Goal: Find specific fact: Find specific fact

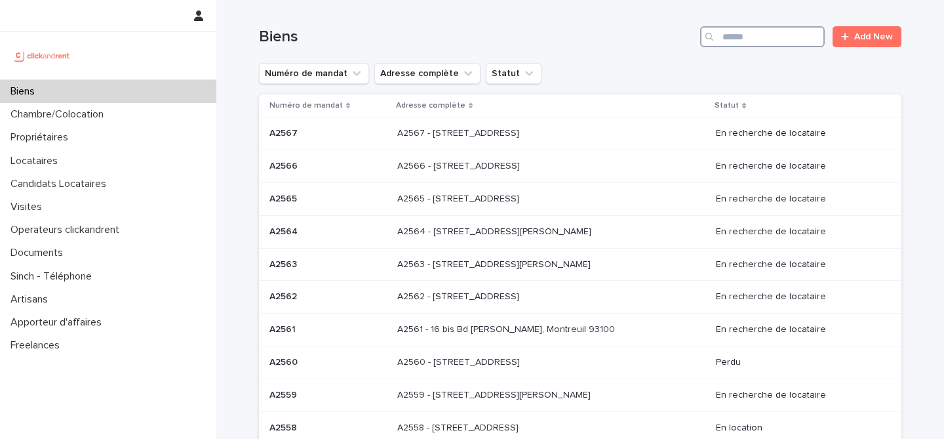
click at [760, 41] on input "Search" at bounding box center [762, 36] width 125 height 21
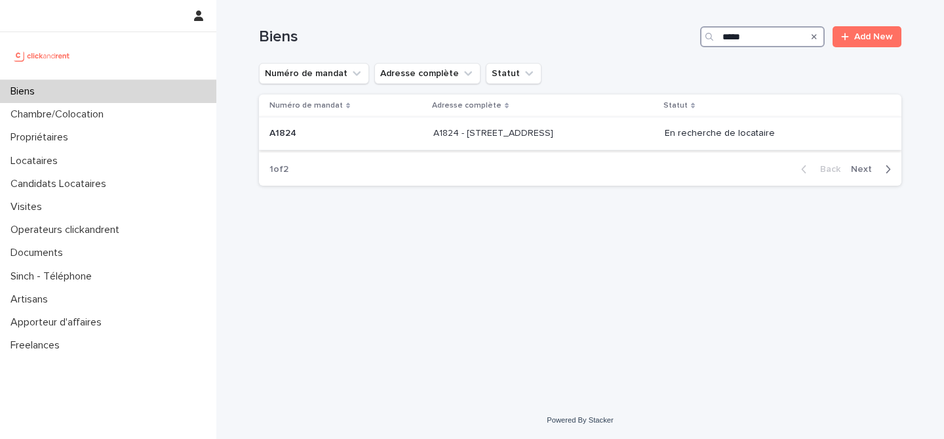
type input "*****"
click at [540, 142] on div "A1824 - [STREET_ADDRESS][GEOGRAPHIC_DATA] A1824 - [STREET_ADDRESS]" at bounding box center [543, 134] width 221 height 22
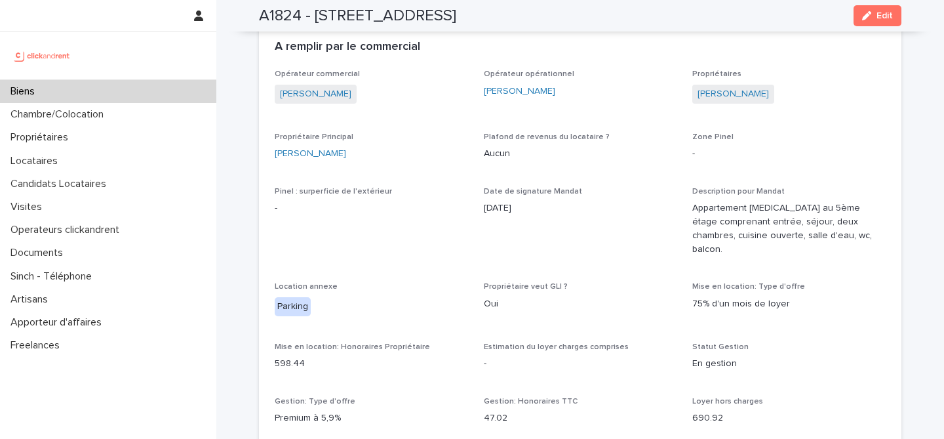
scroll to position [766, 0]
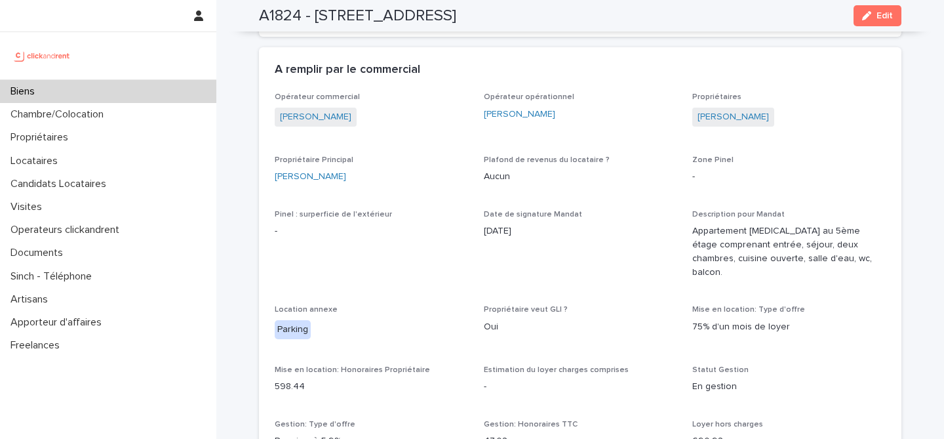
drag, startPoint x: 263, startPoint y: 162, endPoint x: 353, endPoint y: 186, distance: 92.9
copy link "[PERSON_NAME]"
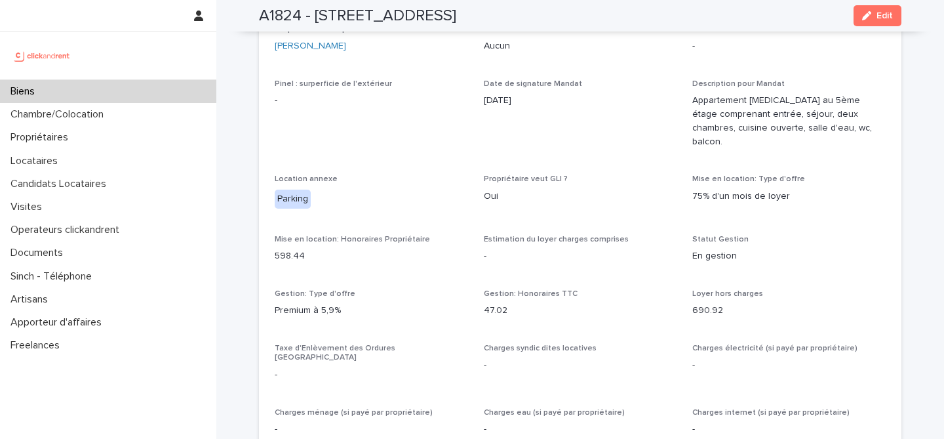
scroll to position [895, 0]
click at [697, 304] on p "690.92" at bounding box center [788, 311] width 193 height 14
copy p "690.92"
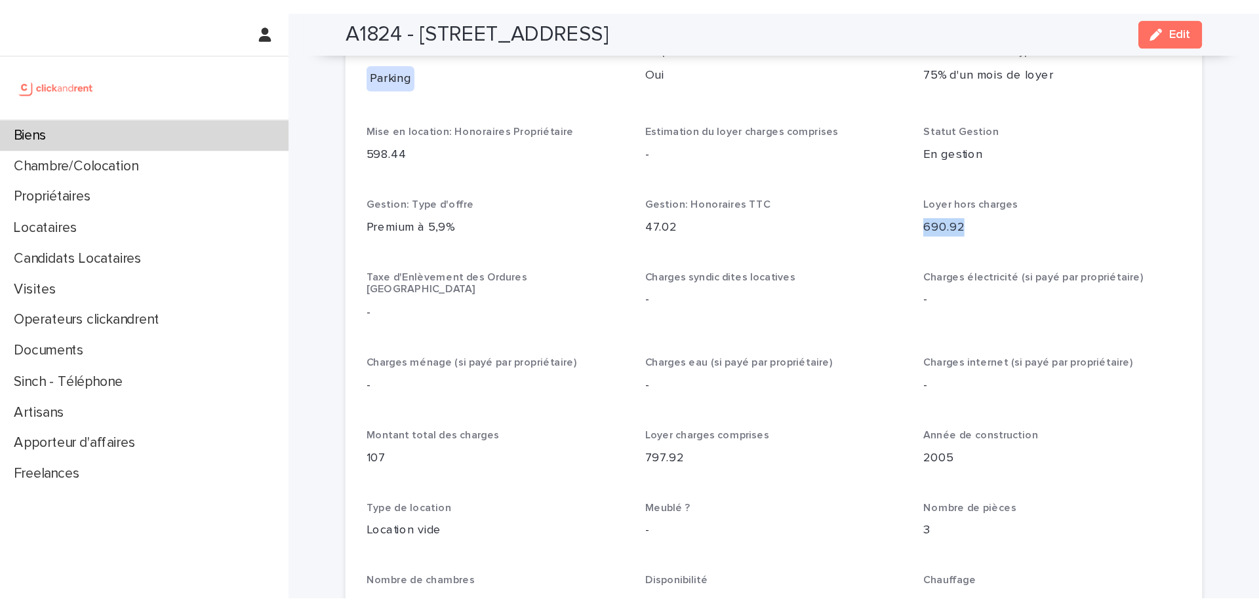
scroll to position [1093, 0]
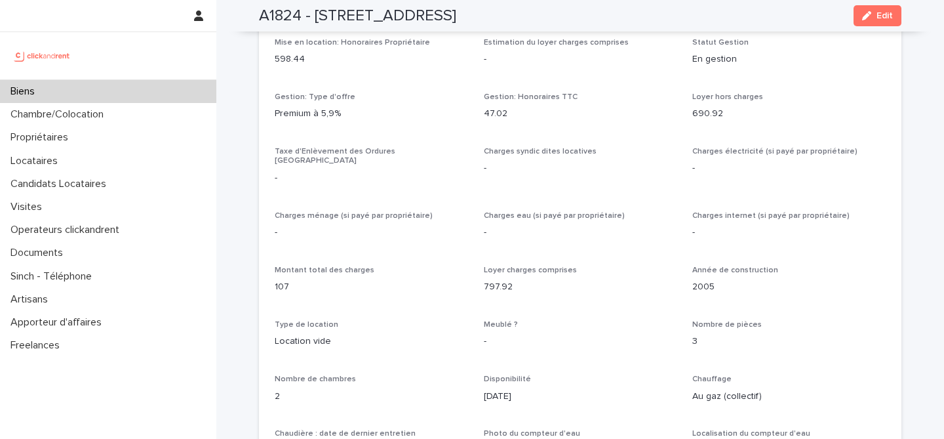
click at [277, 280] on p "107" at bounding box center [371, 287] width 193 height 14
copy p "107"
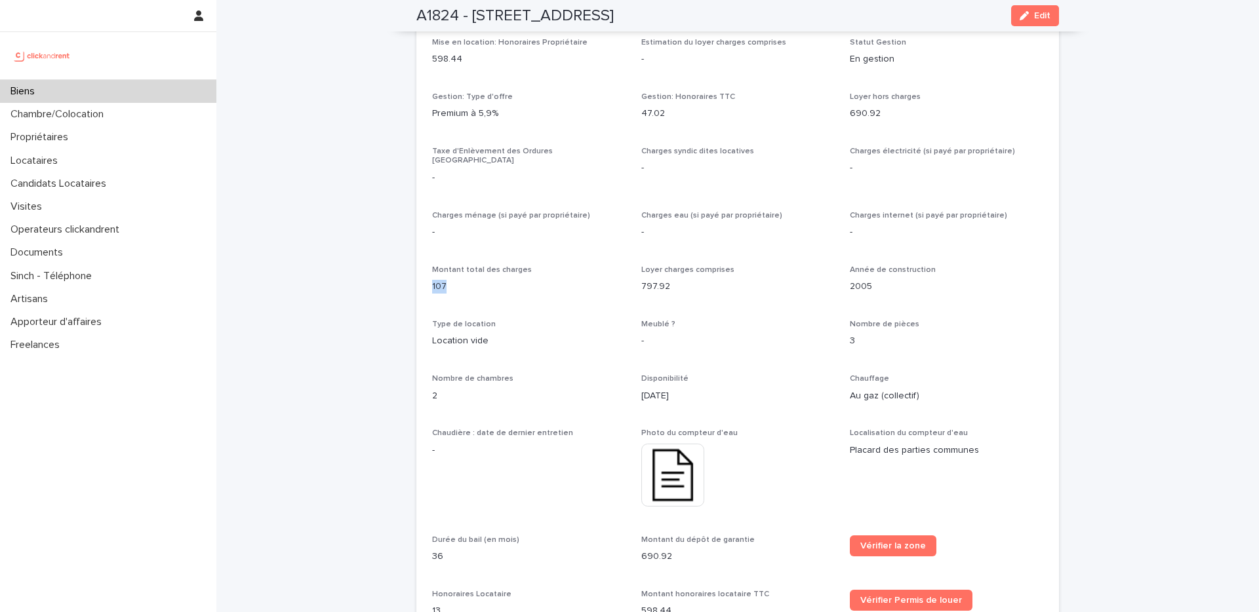
scroll to position [1093, 0]
